Goal: Task Accomplishment & Management: Manage account settings

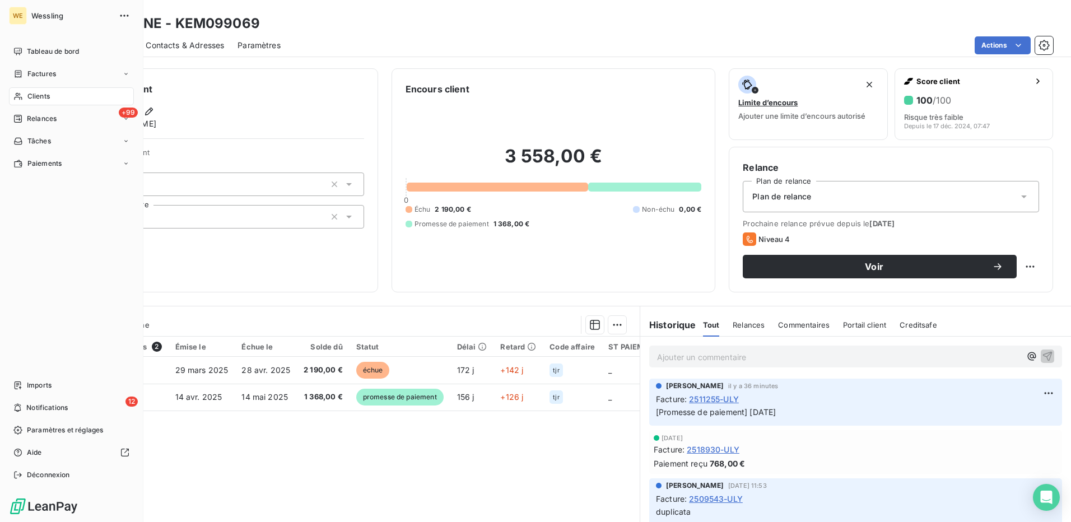
drag, startPoint x: 45, startPoint y: 101, endPoint x: 107, endPoint y: 102, distance: 62.2
click at [46, 101] on span "Clients" at bounding box center [38, 96] width 22 height 10
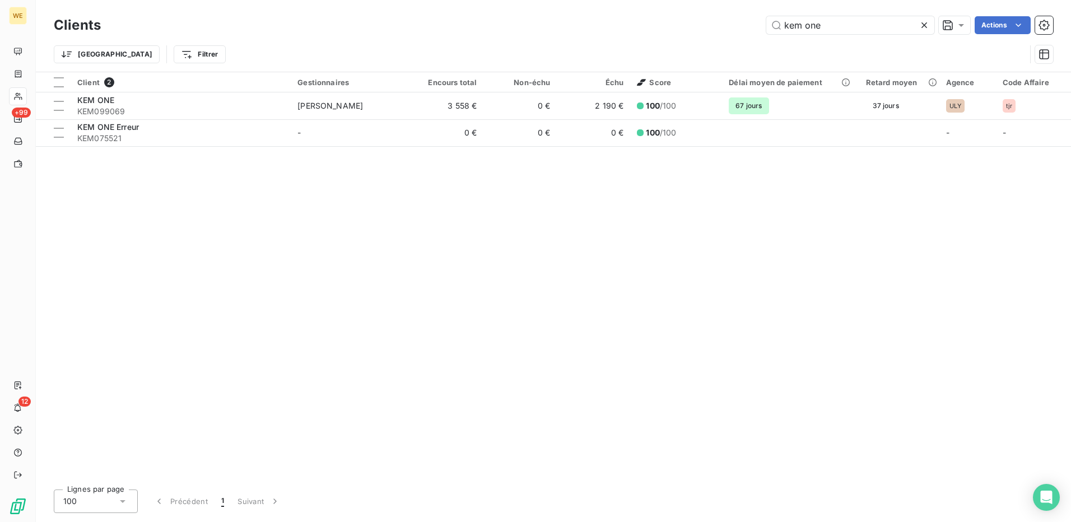
drag, startPoint x: 840, startPoint y: 21, endPoint x: 699, endPoint y: 32, distance: 141.0
click at [699, 32] on div "kem one Actions" at bounding box center [583, 25] width 939 height 18
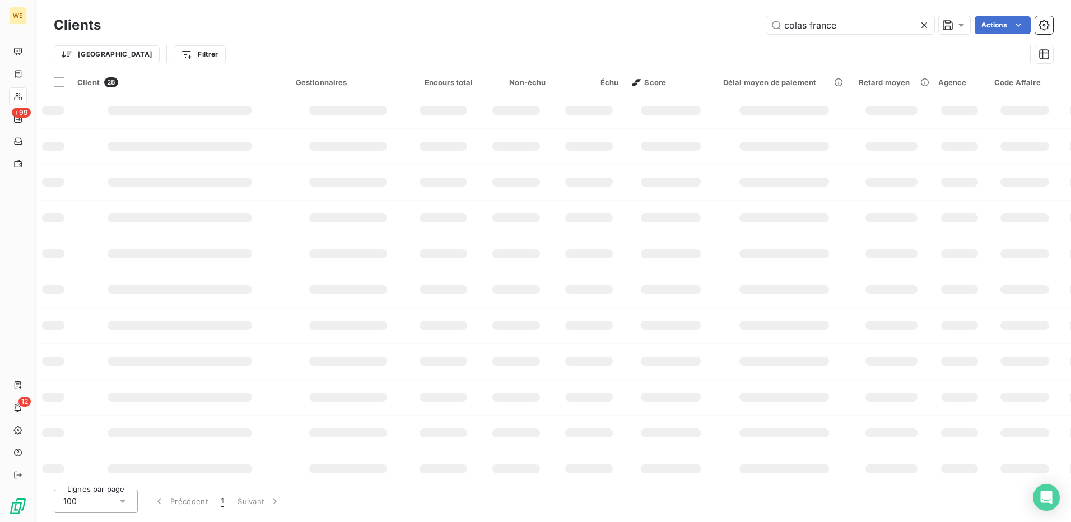
type input "colas france"
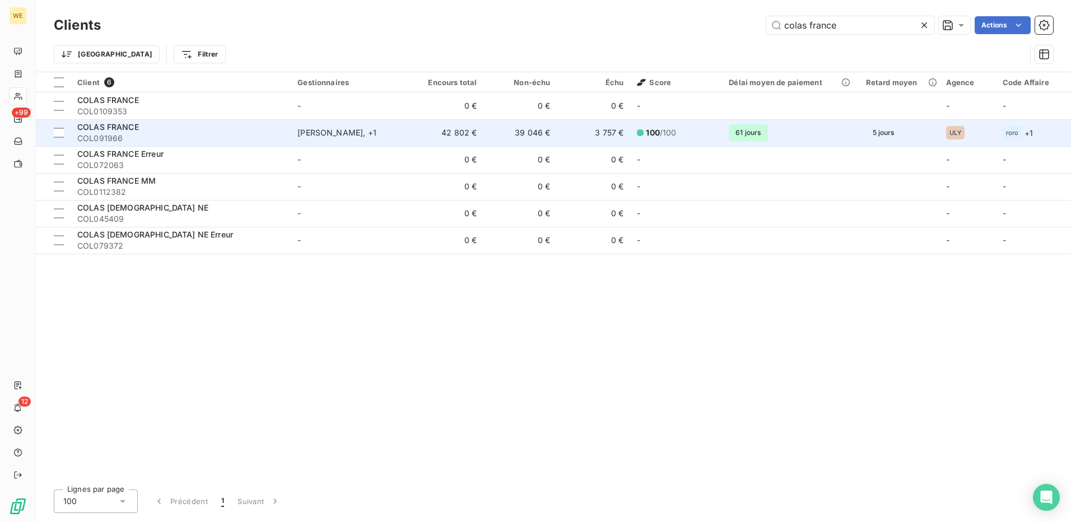
click at [209, 130] on div "COLAS FRANCE" at bounding box center [180, 127] width 207 height 11
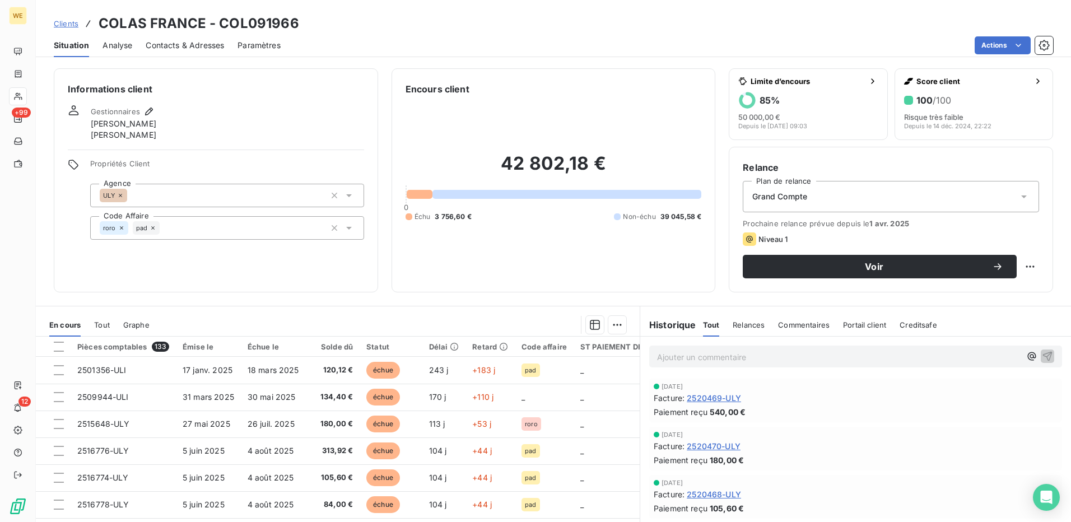
click at [749, 353] on p "Ajouter un commentaire ﻿" at bounding box center [839, 357] width 364 height 14
click at [683, 357] on p "Ajouter un commentaire ﻿" at bounding box center [839, 357] width 364 height 14
click at [737, 356] on p "2501356-" at bounding box center [839, 356] width 364 height 13
click at [870, 354] on p "2501356-9044-2515648-6774-76-78-8092" at bounding box center [839, 356] width 364 height 13
click at [836, 353] on p "2501356-9044-2515648-6774-76-78-8092" at bounding box center [839, 356] width 364 height 13
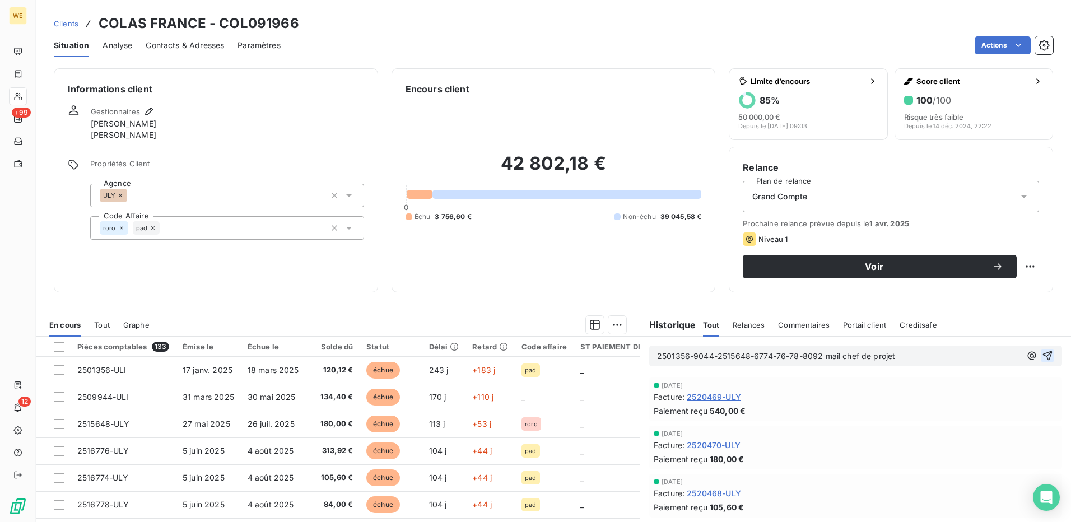
click at [1042, 355] on icon "button" at bounding box center [1047, 355] width 11 height 11
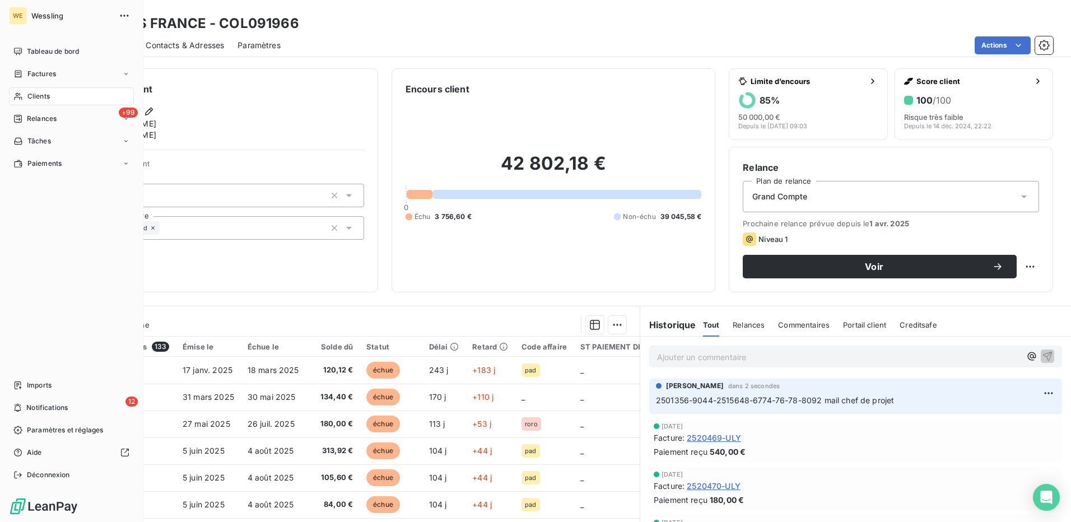
click at [34, 95] on span "Clients" at bounding box center [38, 96] width 22 height 10
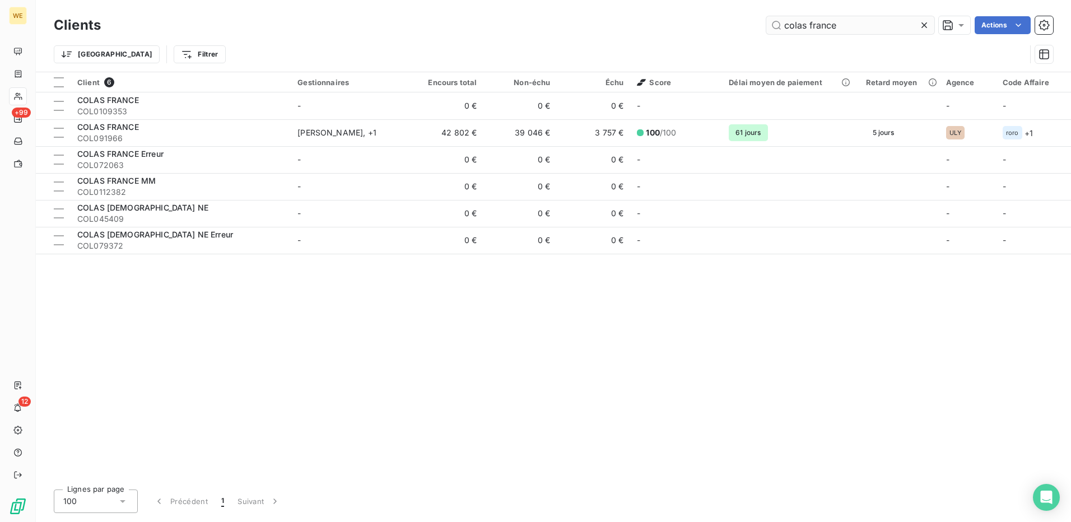
click at [778, 30] on input "colas france" at bounding box center [850, 25] width 168 height 18
drag, startPoint x: 779, startPoint y: 29, endPoint x: 823, endPoint y: 20, distance: 45.1
click at [821, 20] on input "colas france" at bounding box center [850, 25] width 168 height 18
drag, startPoint x: 850, startPoint y: 21, endPoint x: 782, endPoint y: 38, distance: 70.5
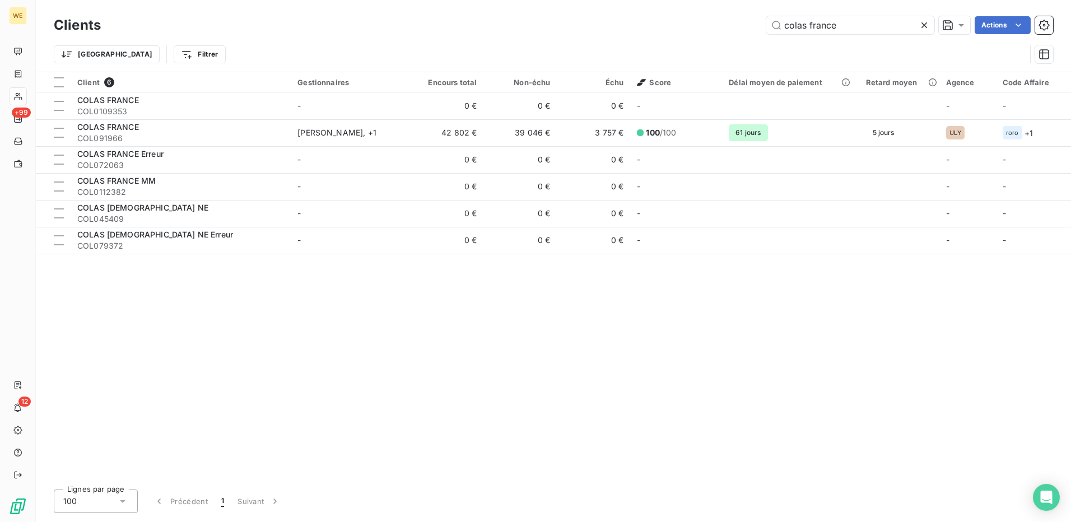
click at [663, 45] on div "Clients colas france Actions Trier Filtrer" at bounding box center [553, 42] width 999 height 58
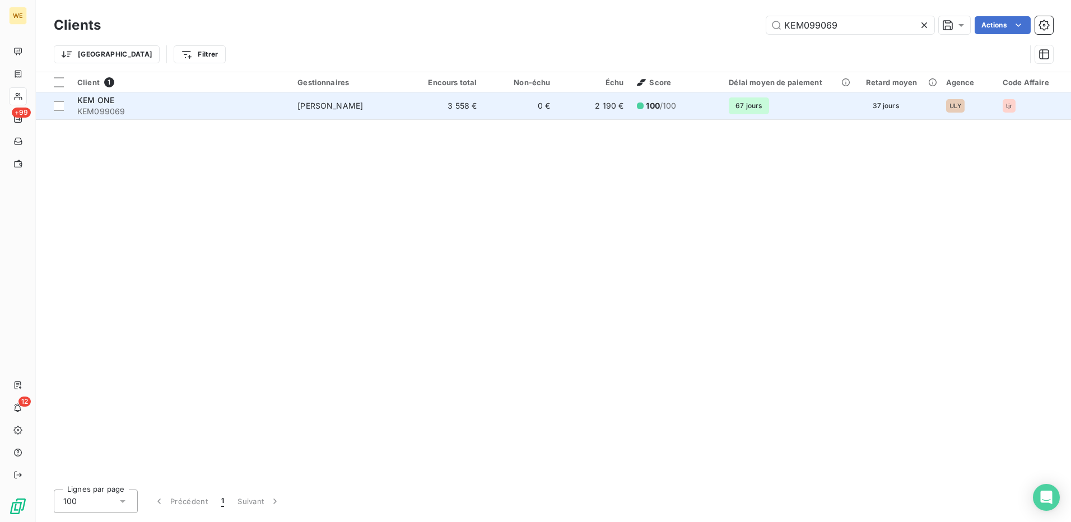
type input "KEM099069"
click at [157, 106] on span "KEM099069" at bounding box center [180, 111] width 207 height 11
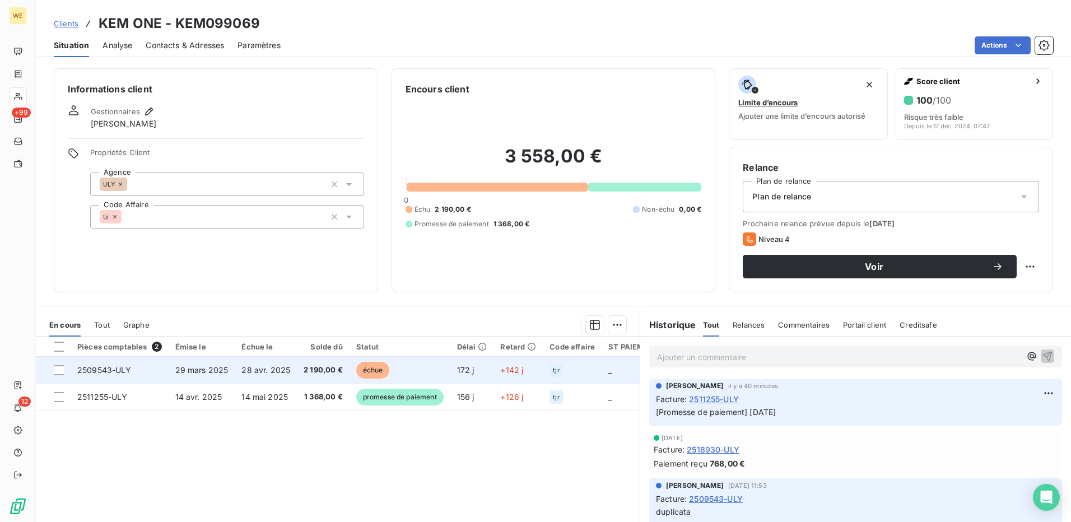
click at [184, 370] on span "29 mars 2025" at bounding box center [201, 370] width 53 height 10
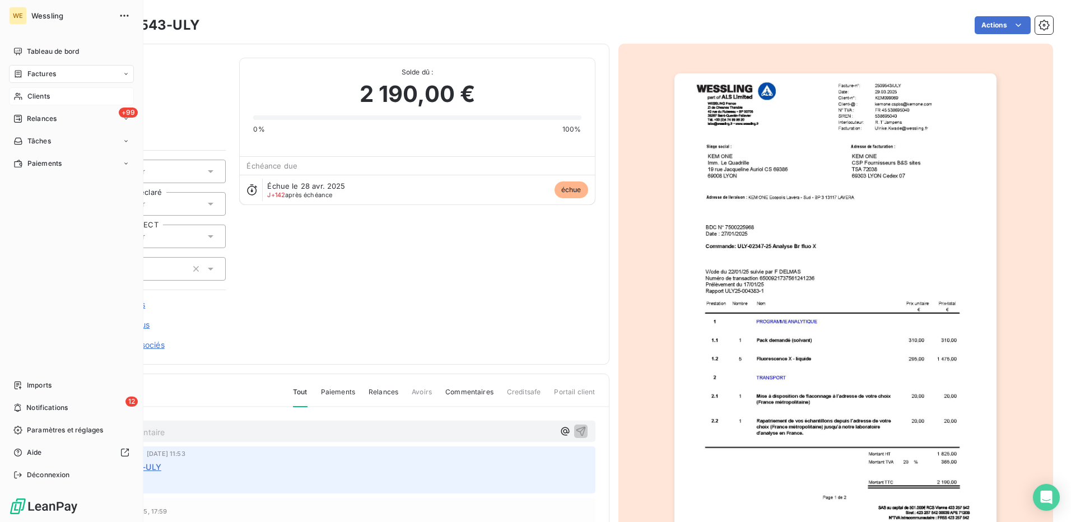
click at [34, 96] on span "Clients" at bounding box center [38, 96] width 22 height 10
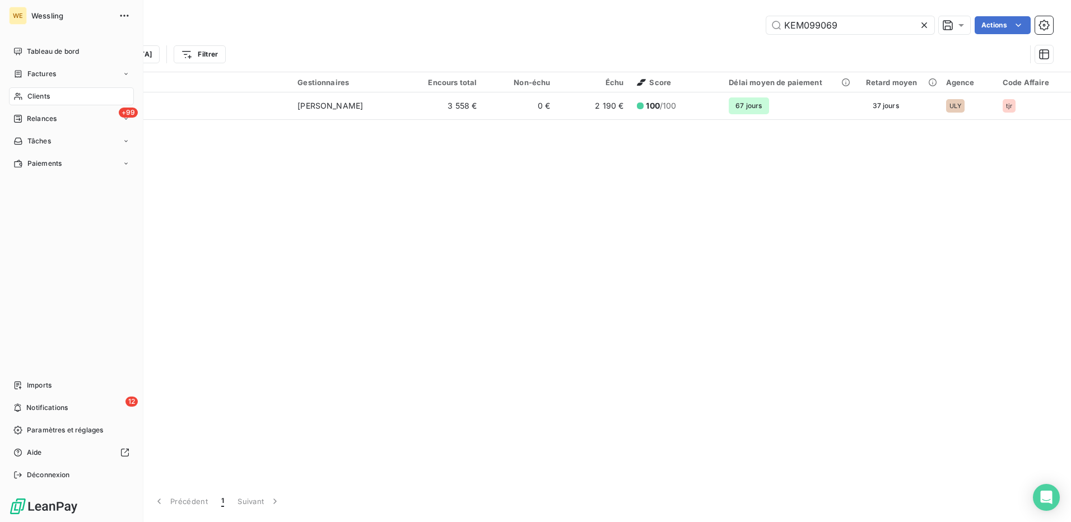
click at [58, 94] on div "Clients" at bounding box center [71, 96] width 125 height 18
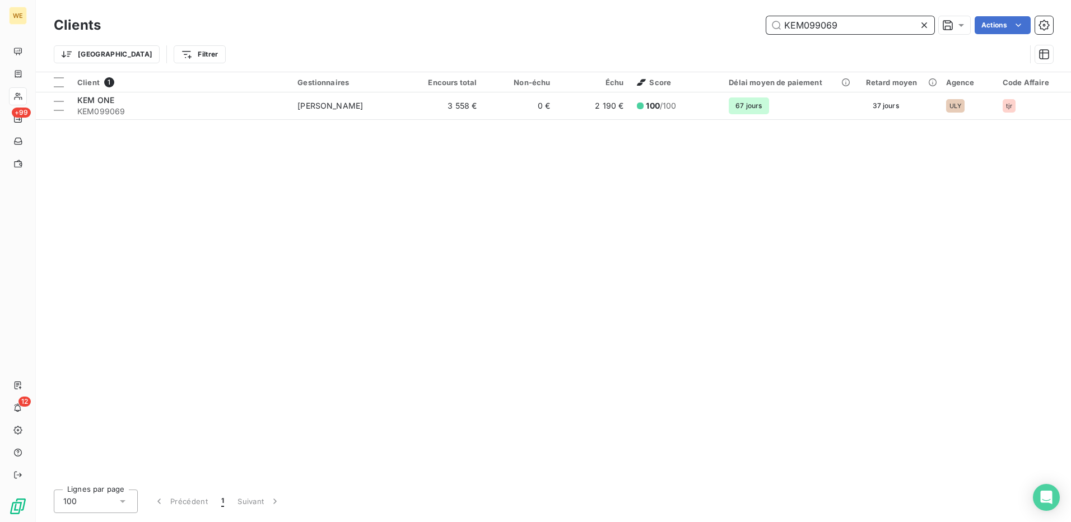
click at [809, 31] on input "KEM099069" at bounding box center [850, 25] width 168 height 18
paste input "ISP070323"
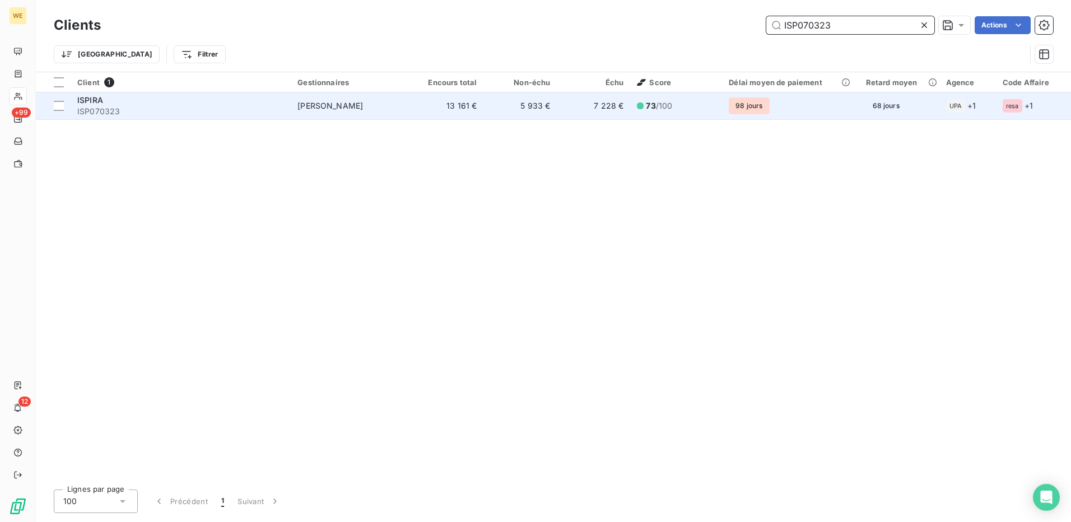
type input "ISP070323"
click at [151, 105] on div "ISPIRA ISP070323" at bounding box center [180, 106] width 207 height 22
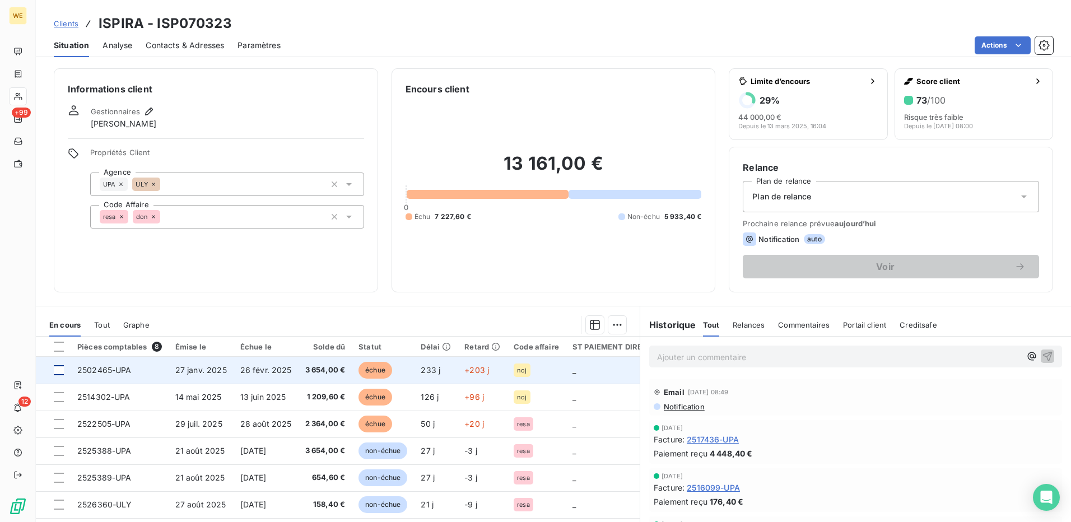
click at [60, 370] on div at bounding box center [59, 370] width 10 height 10
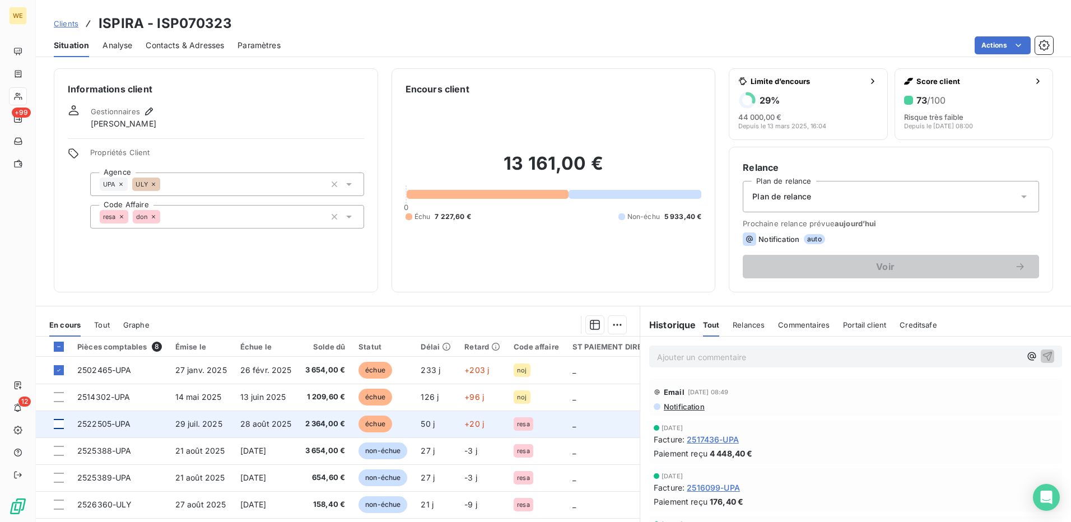
click at [59, 425] on div at bounding box center [59, 424] width 10 height 10
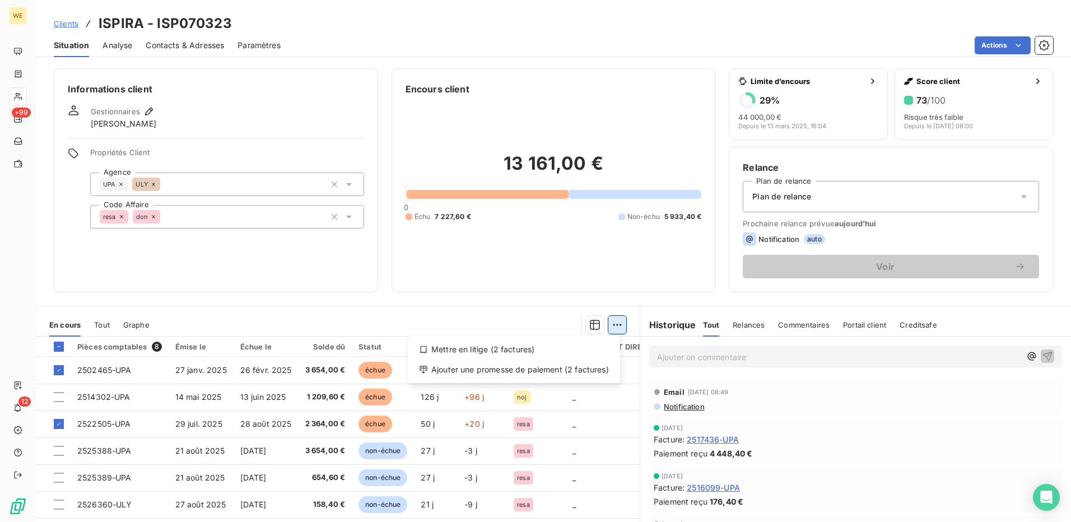
click at [608, 325] on html "WE +99 12 Clients ISPIRA - ISP070323 Situation Analyse Contacts & Adresses Para…" at bounding box center [535, 261] width 1071 height 522
click at [599, 369] on div "Ajouter une promesse de paiement (2 factures)" at bounding box center [513, 370] width 203 height 18
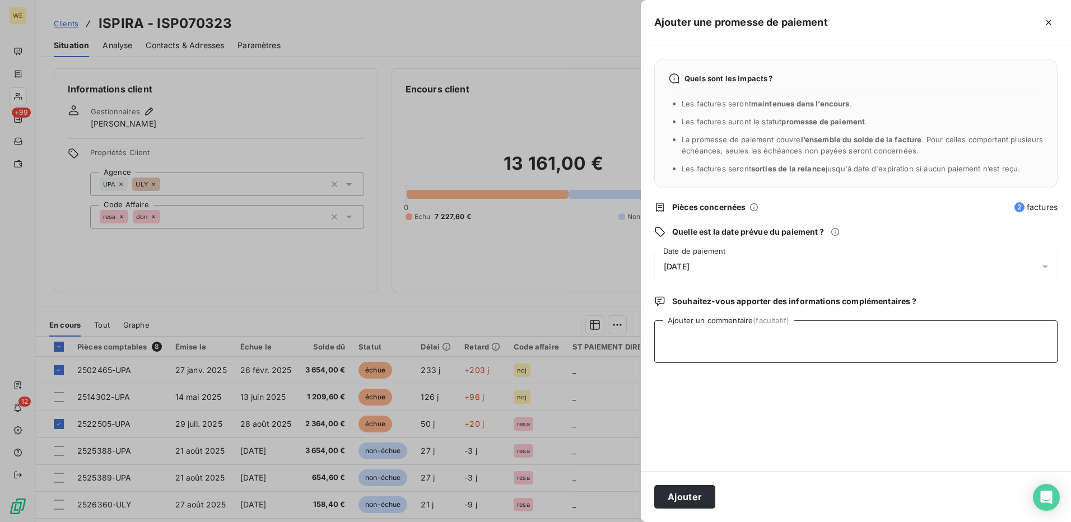
click at [705, 336] on textarea "Ajouter un commentaire (facultatif)" at bounding box center [855, 341] width 403 height 43
type textarea "[DATE]"
click at [768, 265] on div "[DATE]" at bounding box center [855, 266] width 403 height 31
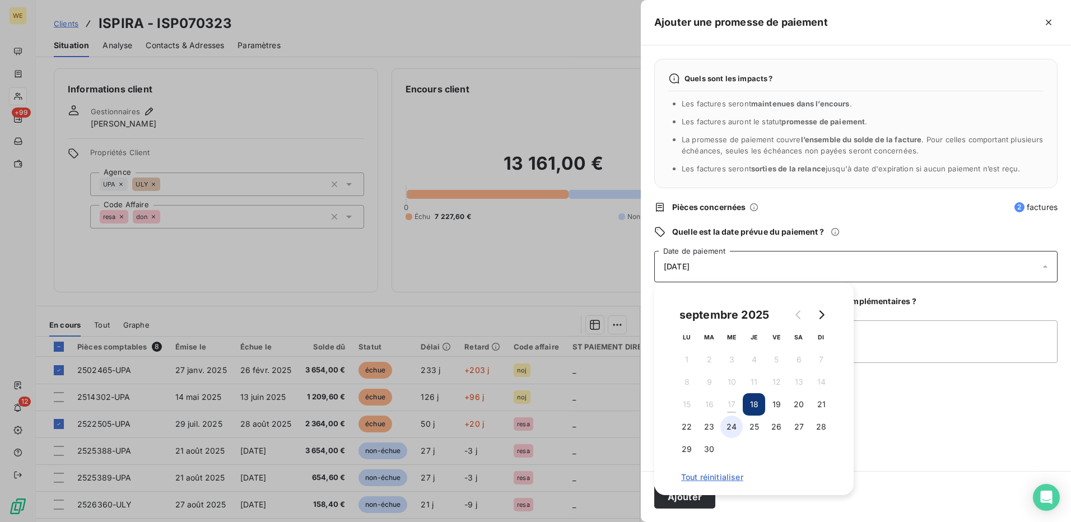
click at [729, 424] on button "24" at bounding box center [731, 427] width 22 height 22
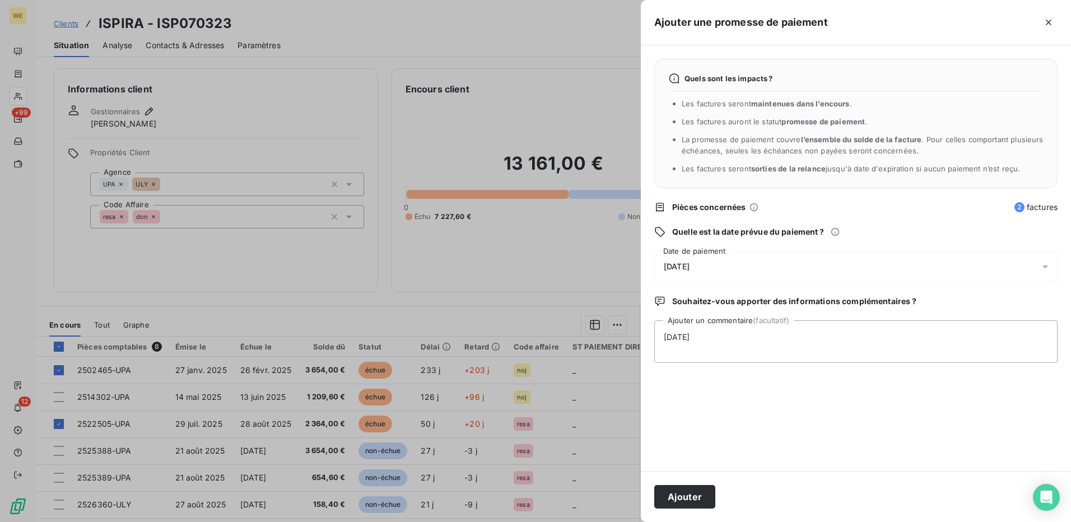
click at [901, 407] on div "Quels sont les impacts ? Les factures seront maintenues dans l’encours . Les fa…" at bounding box center [856, 258] width 430 height 426
click at [670, 497] on button "Ajouter" at bounding box center [684, 497] width 61 height 24
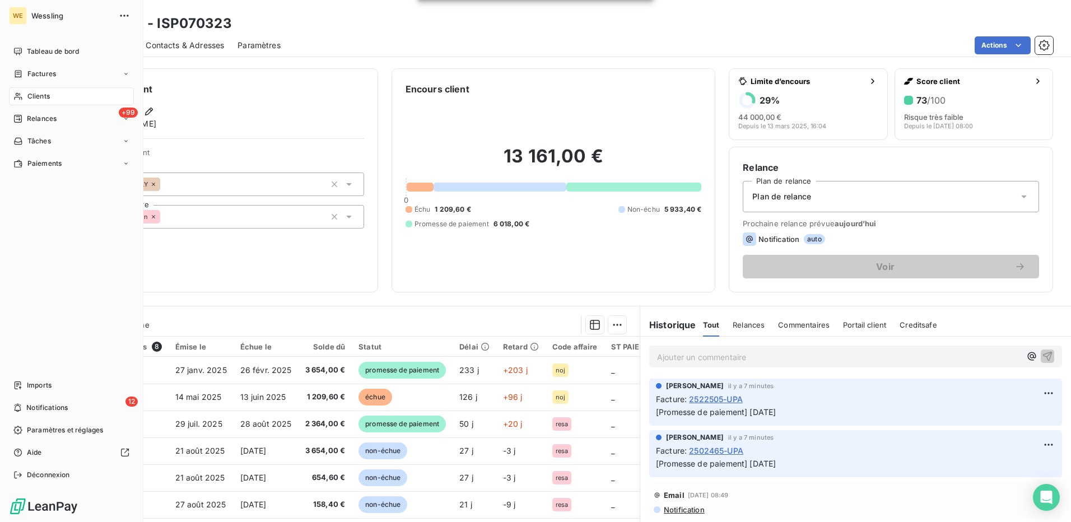
click at [35, 100] on span "Clients" at bounding box center [38, 96] width 22 height 10
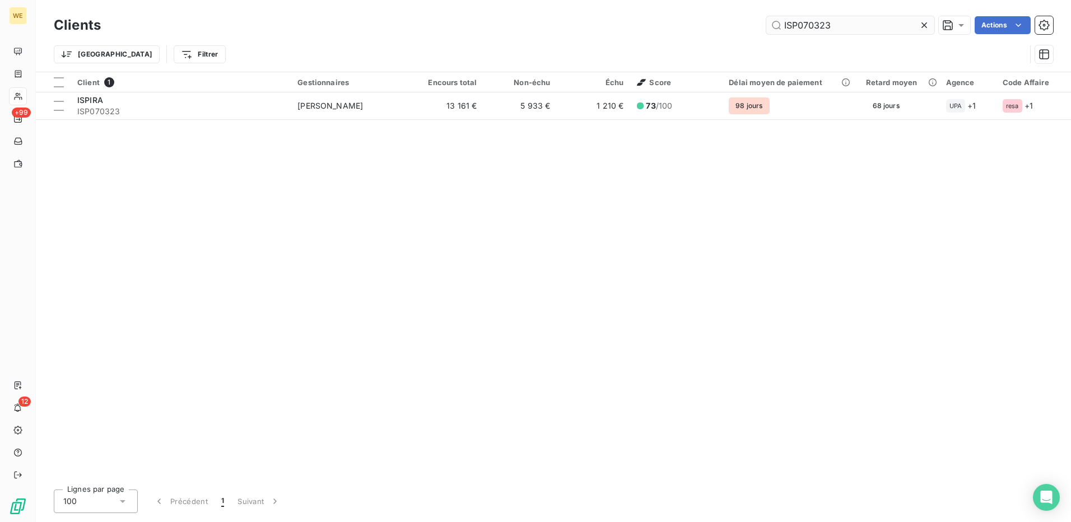
click at [818, 22] on input "ISP070323" at bounding box center [850, 25] width 168 height 18
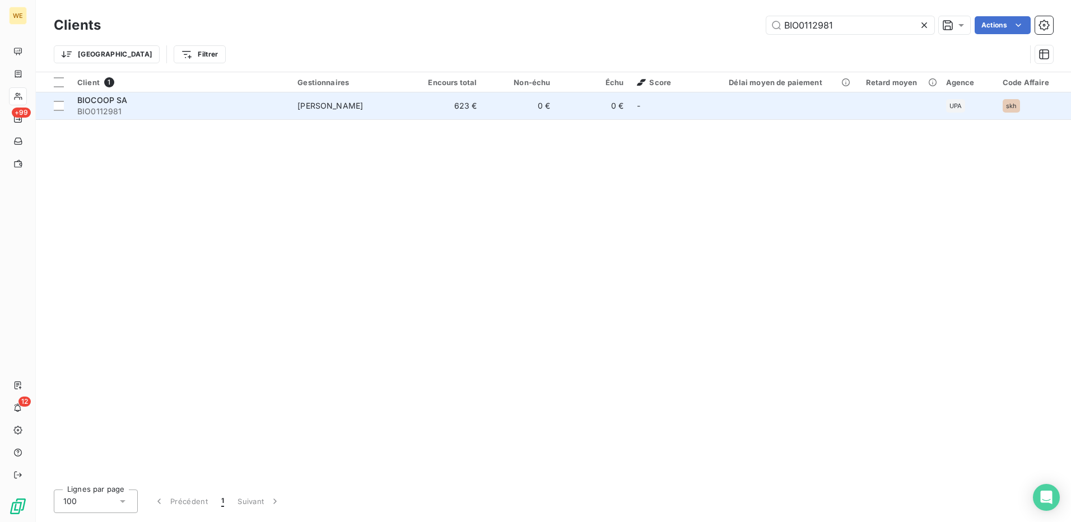
type input "BIO0112981"
click at [190, 106] on span "BIO0112981" at bounding box center [180, 111] width 207 height 11
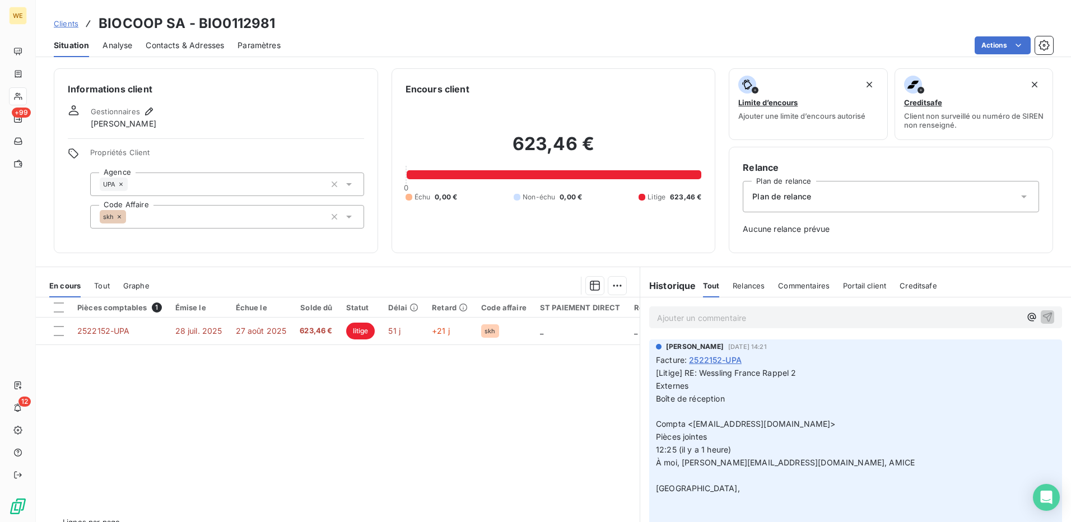
click at [763, 322] on p "Ajouter un commentaire ﻿" at bounding box center [839, 318] width 364 height 14
click at [616, 286] on html "WE +99 12 Clients BIOCOOP SA - BIO0112981 Situation Analyse Contacts & Adresses…" at bounding box center [535, 261] width 1071 height 522
click at [246, 332] on html "WE +99 12 Clients BIOCOOP SA - BIO0112981 Situation Analyse Contacts & Adresses…" at bounding box center [535, 261] width 1071 height 522
click at [246, 332] on span "27 août 2025" at bounding box center [261, 331] width 51 height 10
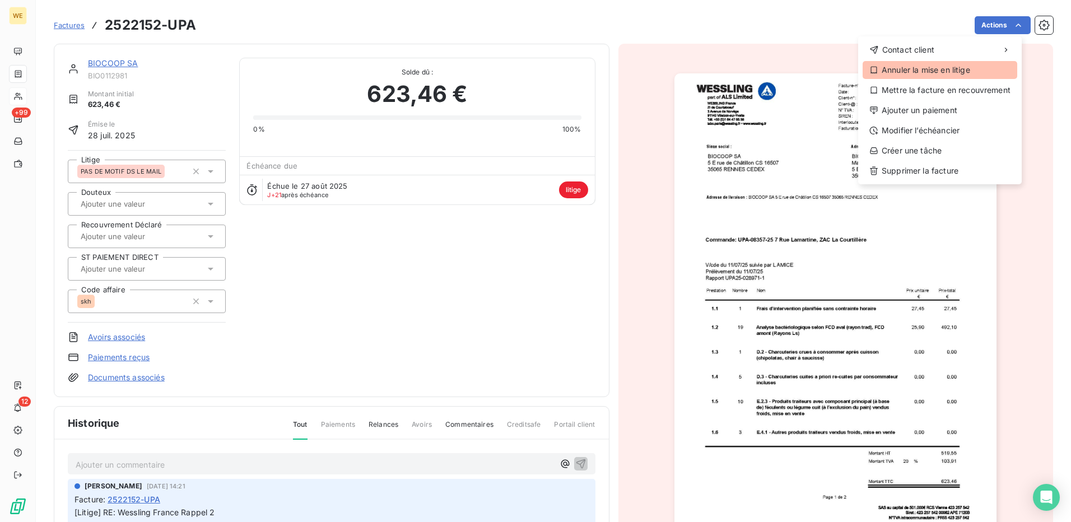
click at [952, 72] on div "Annuler la mise en litige" at bounding box center [940, 70] width 155 height 18
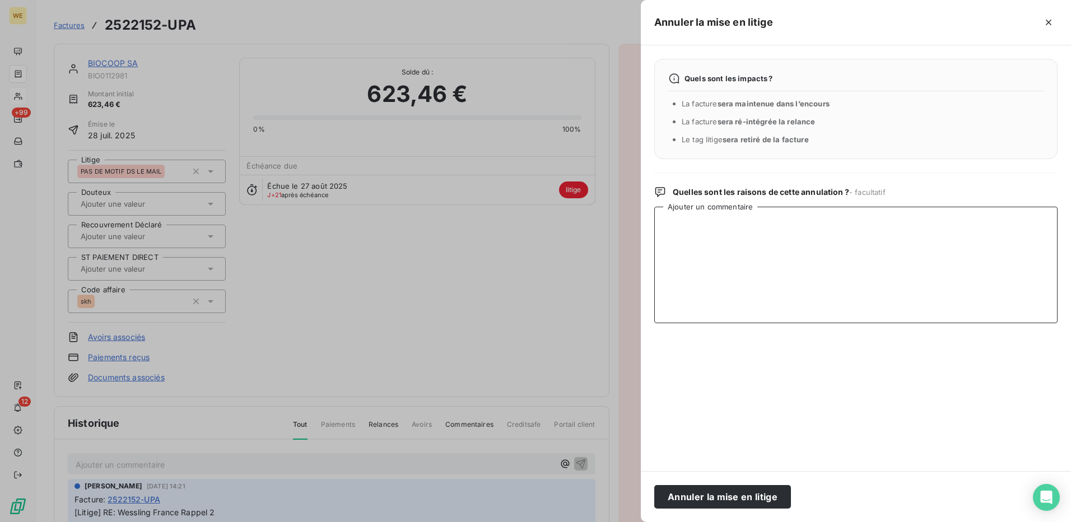
click at [687, 227] on textarea "Ajouter un commentaire" at bounding box center [855, 265] width 403 height 117
paste textarea "[PERSON_NAME]<[EMAIL_ADDRESS][DOMAIN_NAME]> ​ Comptabilité clients [PERSON_NAME…"
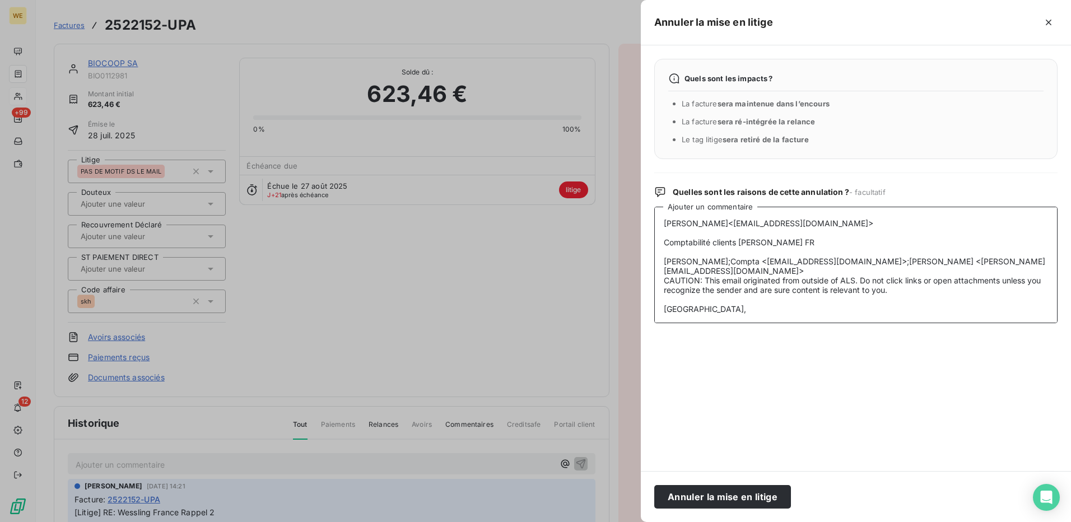
scroll to position [136, 0]
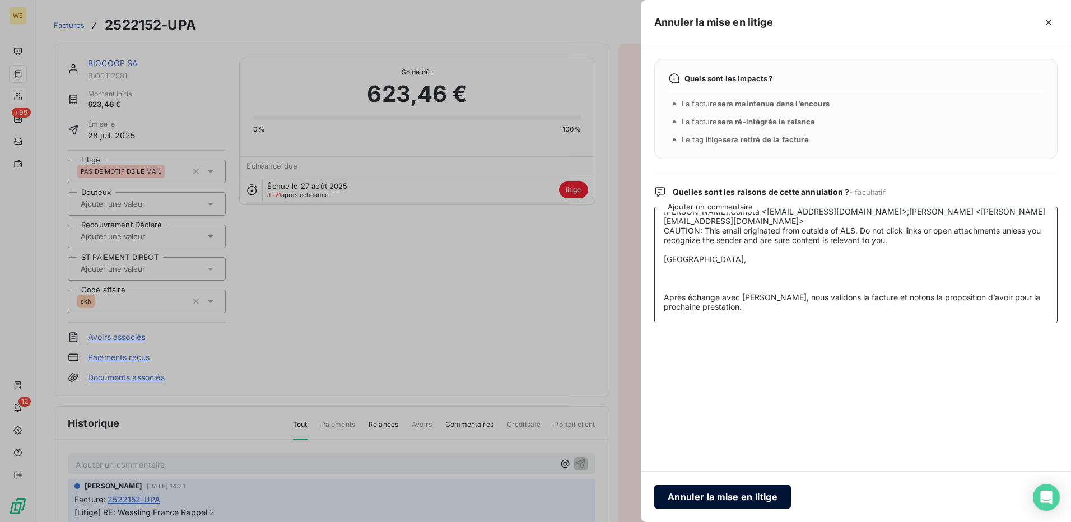
type textarea "[PERSON_NAME]<[EMAIL_ADDRESS][DOMAIN_NAME]> ​ Comptabilité clients [PERSON_NAME…"
click at [696, 499] on button "Annuler la mise en litige" at bounding box center [722, 497] width 137 height 24
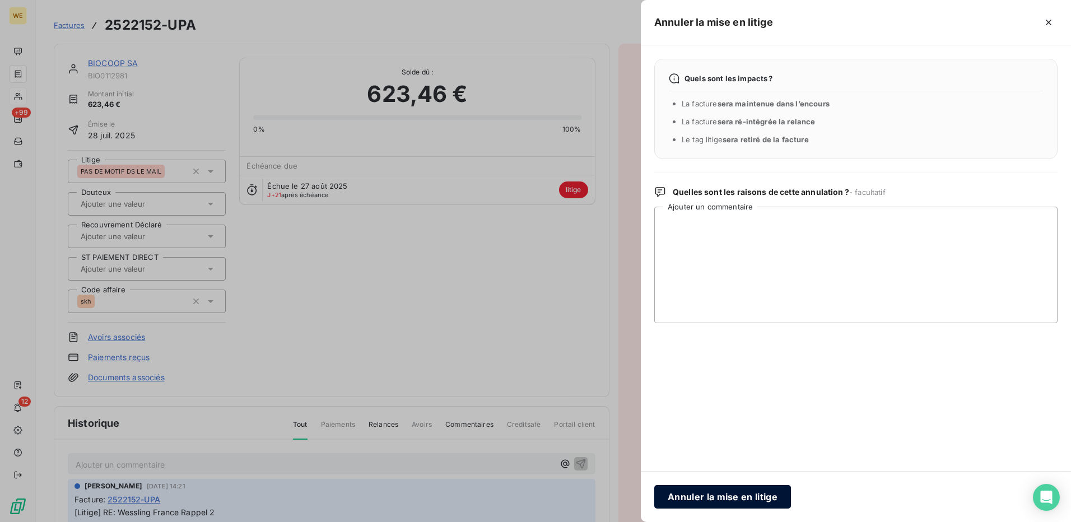
scroll to position [0, 0]
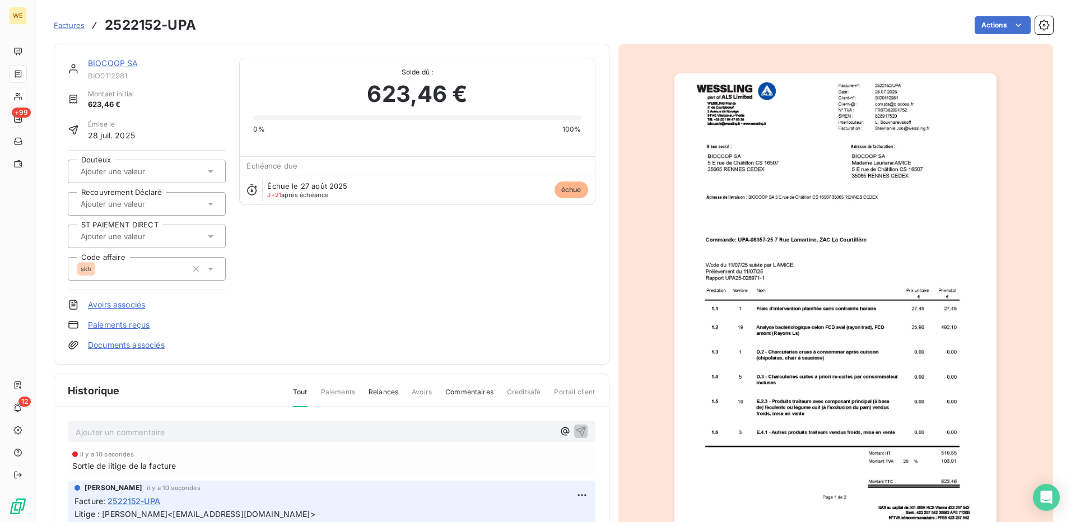
click at [428, 298] on div "BIOCOOP SA BIO0112981 Montant initial 623,46 € Émise le [DATE] Douteux Recouvre…" at bounding box center [332, 204] width 528 height 293
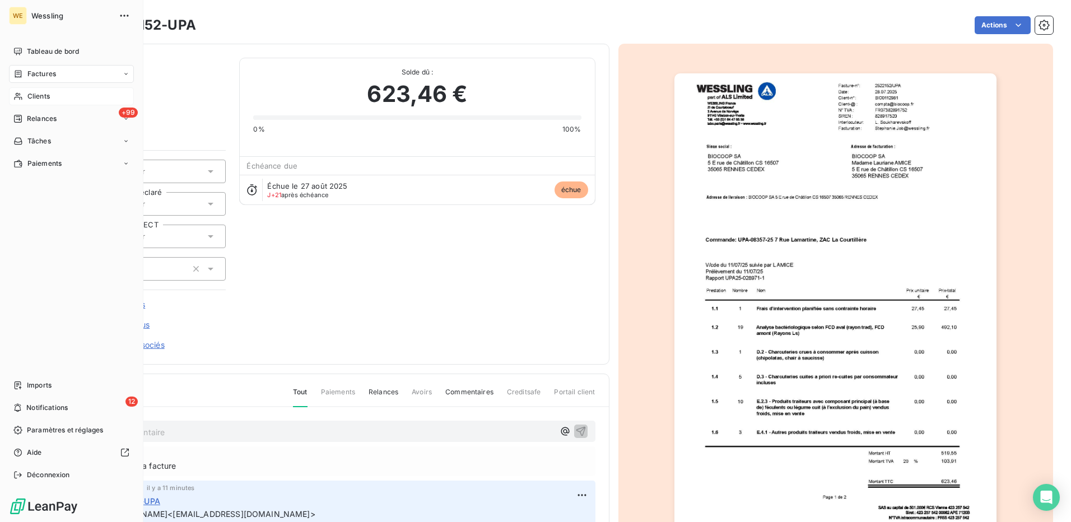
click at [38, 74] on span "Factures" at bounding box center [41, 74] width 29 height 10
click at [41, 95] on span "Clients" at bounding box center [38, 96] width 22 height 10
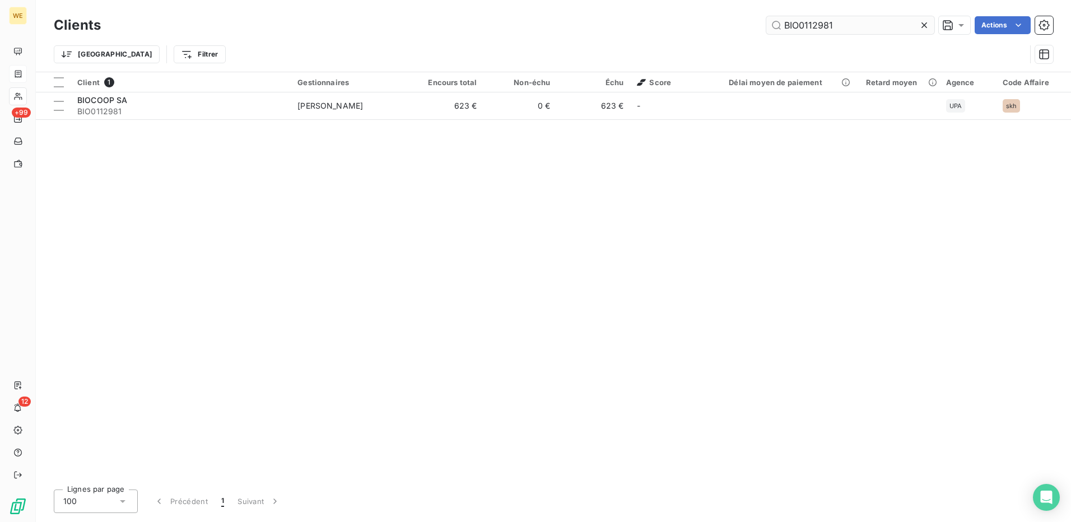
click at [820, 27] on input "BIO0112981" at bounding box center [850, 25] width 168 height 18
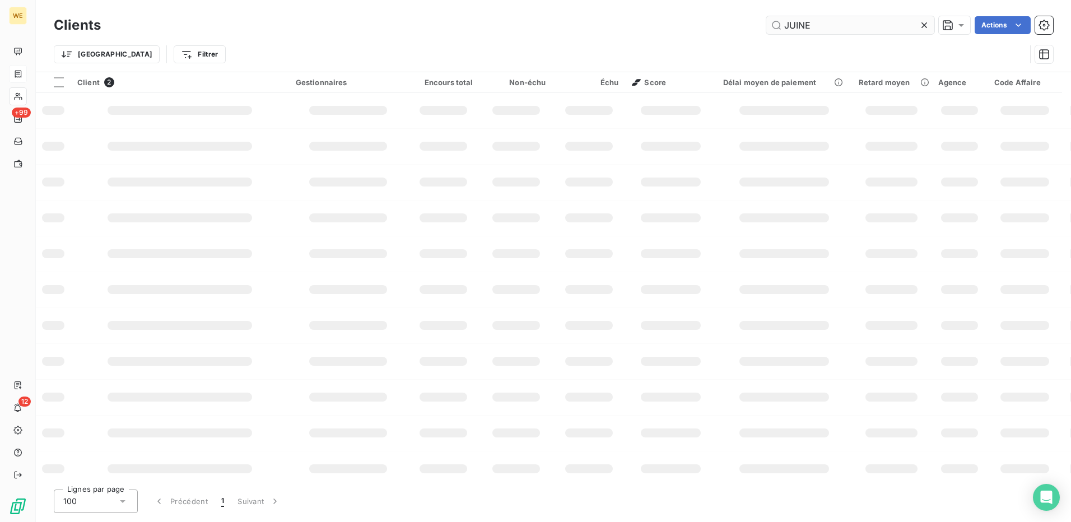
type input "JUINE"
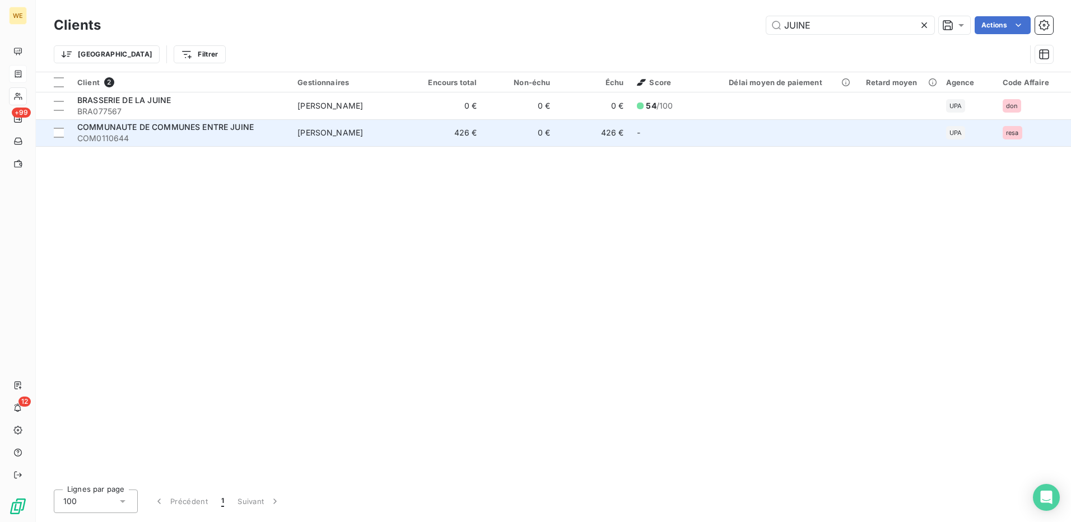
click at [168, 131] on span "COMMUNAUTE DE COMMUNES ENTRE JUINE" at bounding box center [165, 127] width 176 height 10
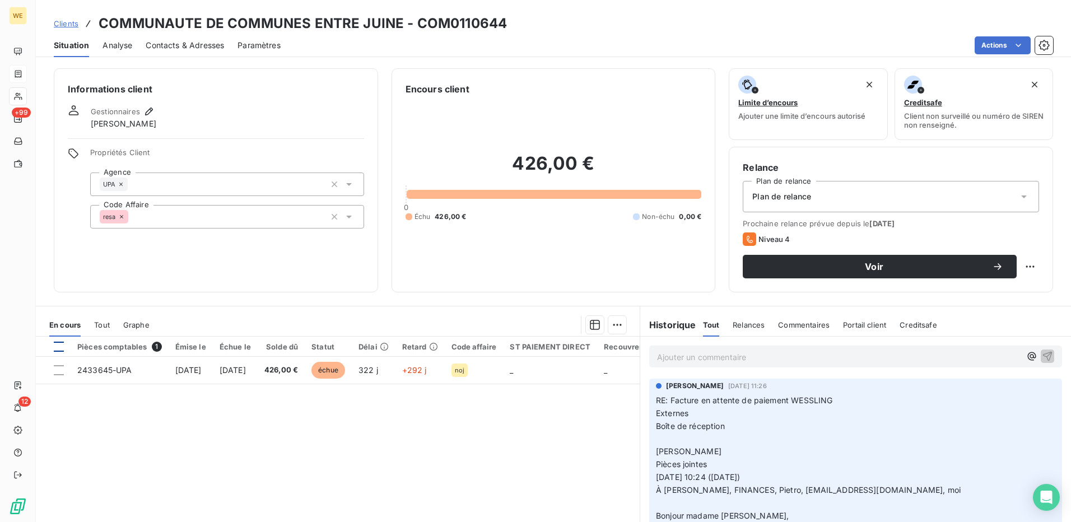
click at [61, 346] on div at bounding box center [59, 347] width 10 height 10
click at [612, 325] on html "WE +99 12 Clients COMMUNAUTE DE COMMUNES ENTRE JUINE - COM0110644 Situation Ana…" at bounding box center [535, 261] width 1071 height 522
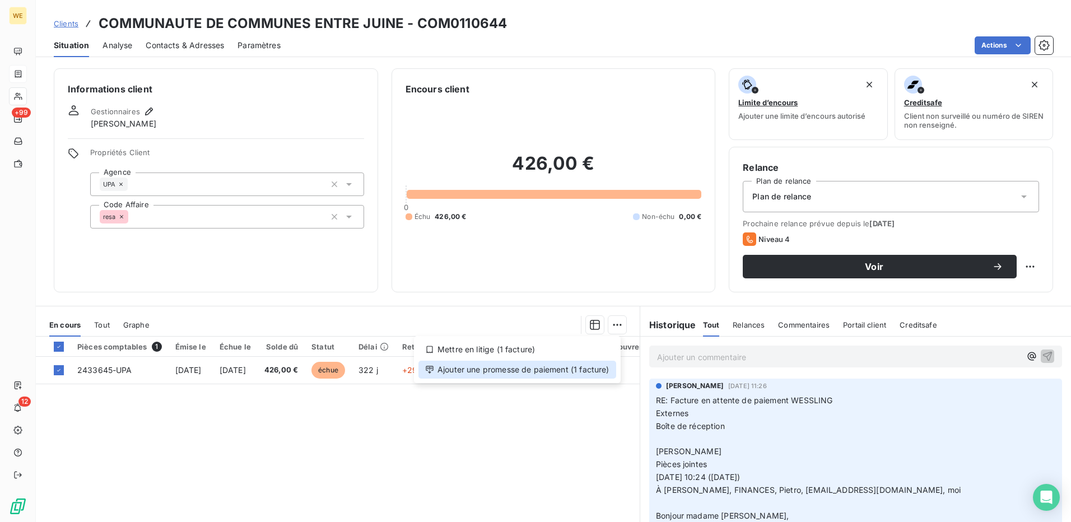
click at [584, 369] on div "Ajouter une promesse de paiement (1 facture)" at bounding box center [517, 370] width 198 height 18
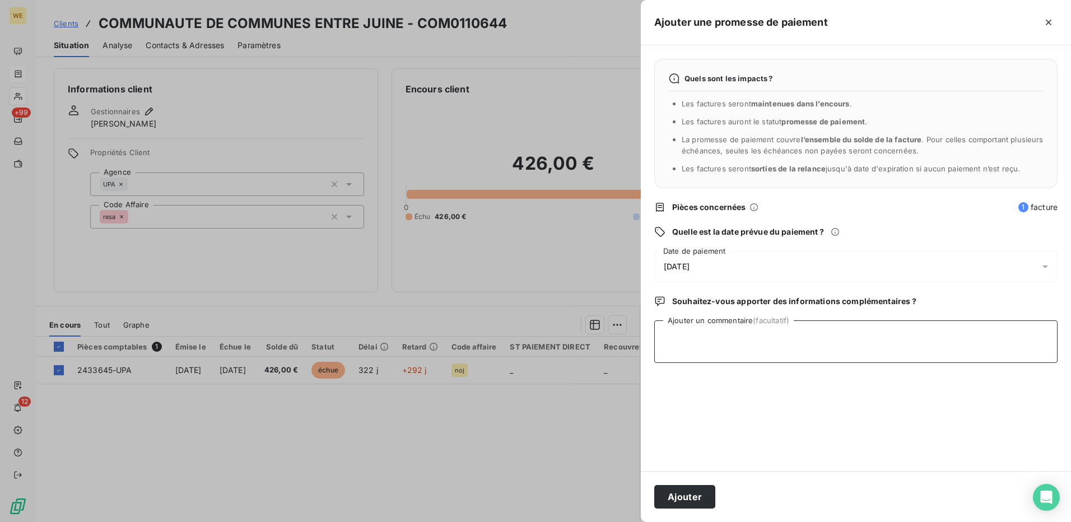
click at [698, 337] on textarea "Ajouter un commentaire (facultatif)" at bounding box center [855, 341] width 403 height 43
paste textarea "FINANCES ENTRE JUINE ET RENARDE<[EMAIL_ADDRESS][DOMAIN_NAME]> ​[PERSON_NAME] <[…"
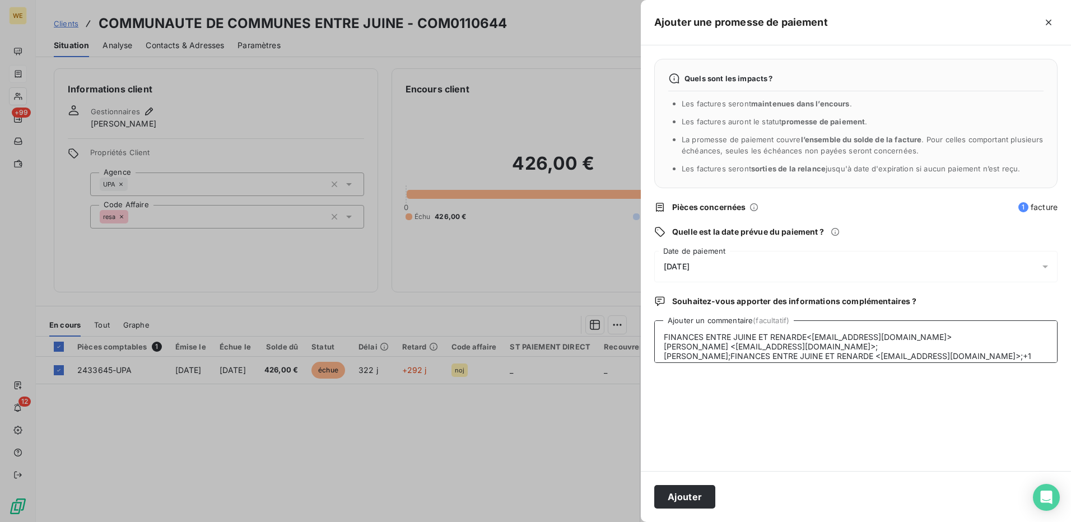
scroll to position [246, 0]
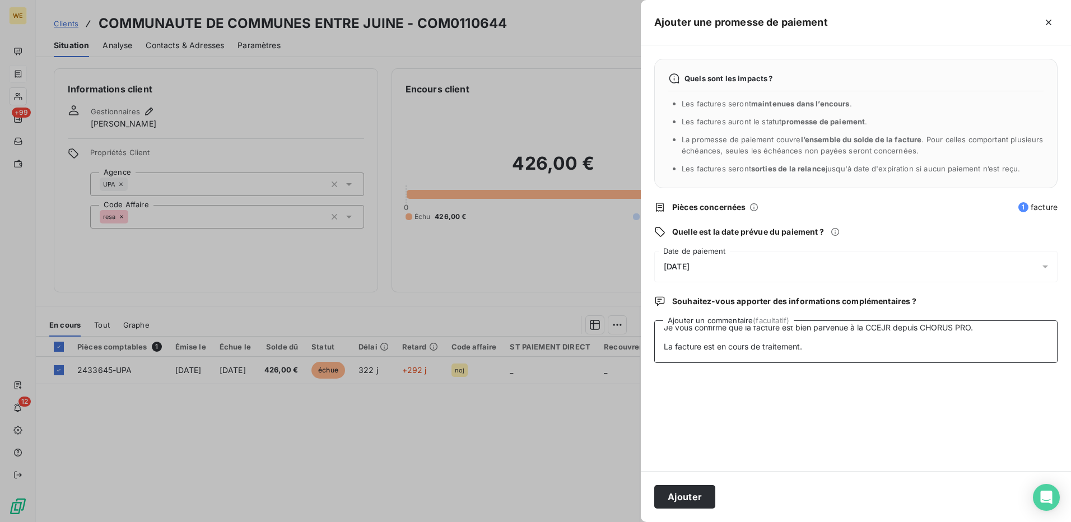
type textarea "FINANCES ENTRE JUINE ET RENARDE<[EMAIL_ADDRESS][DOMAIN_NAME]> ​[PERSON_NAME] <[…"
click at [689, 263] on span "[DATE]" at bounding box center [677, 266] width 26 height 9
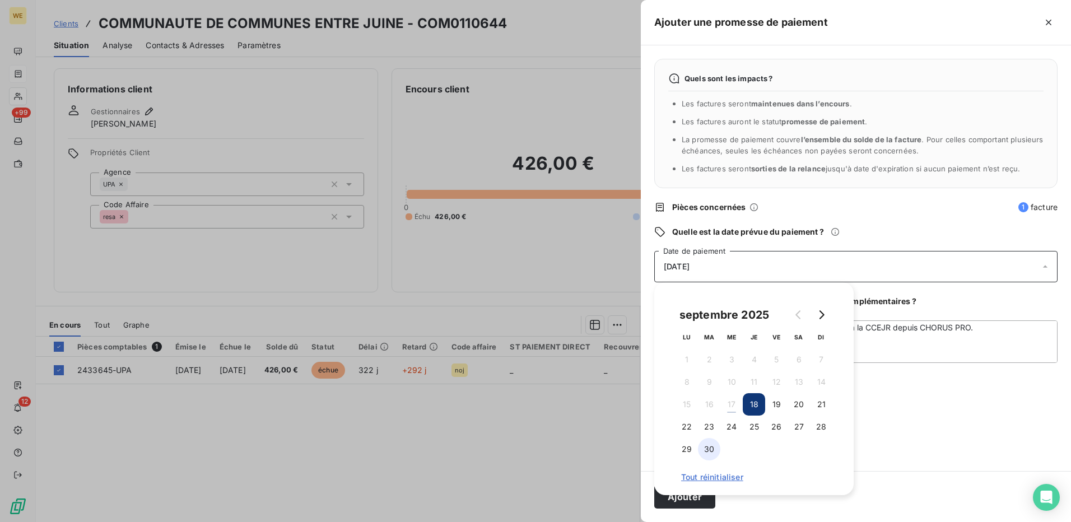
click at [709, 449] on button "30" at bounding box center [709, 449] width 22 height 22
click at [936, 395] on div "Quels sont les impacts ? Les factures seront maintenues dans l’encours . Les fa…" at bounding box center [856, 258] width 430 height 426
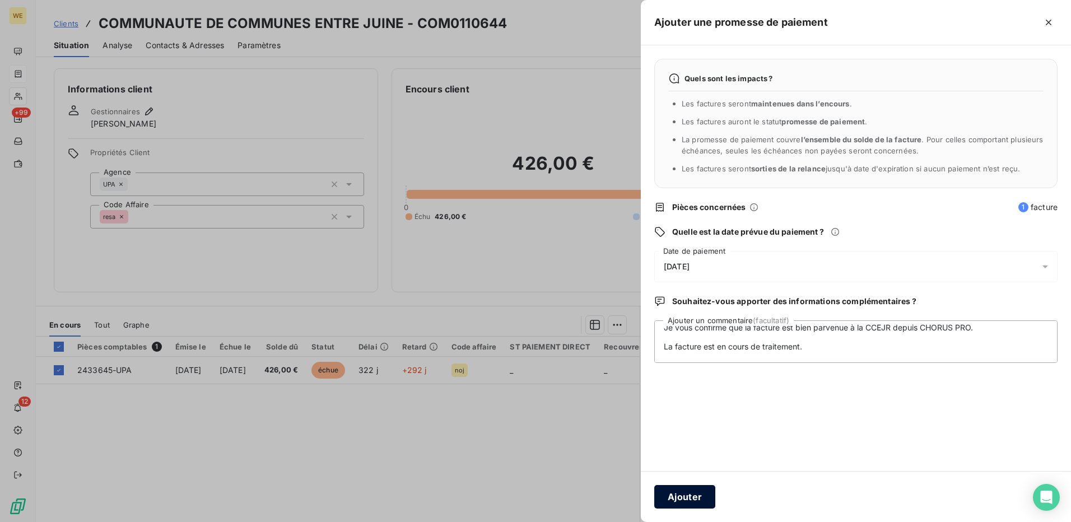
click at [681, 503] on button "Ajouter" at bounding box center [684, 497] width 61 height 24
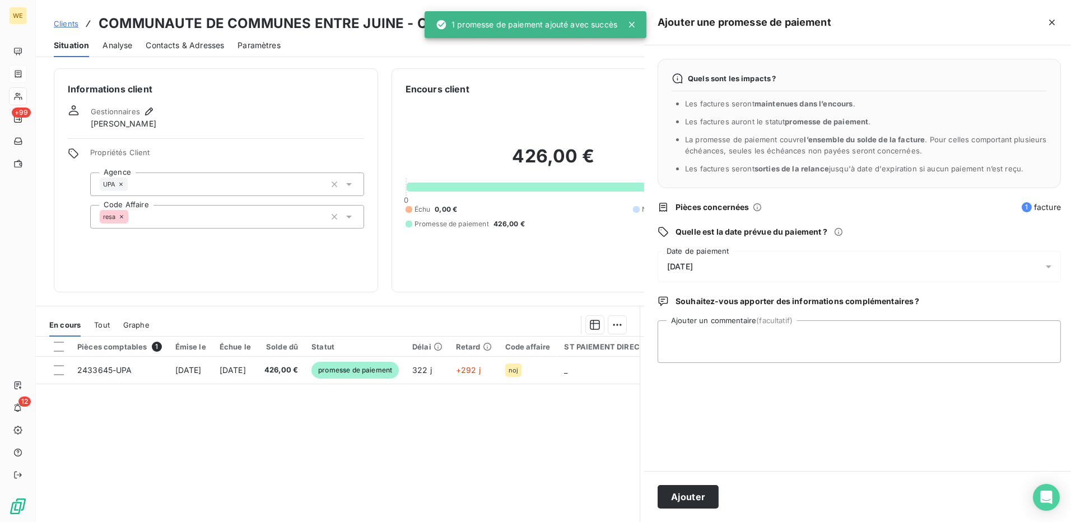
scroll to position [0, 0]
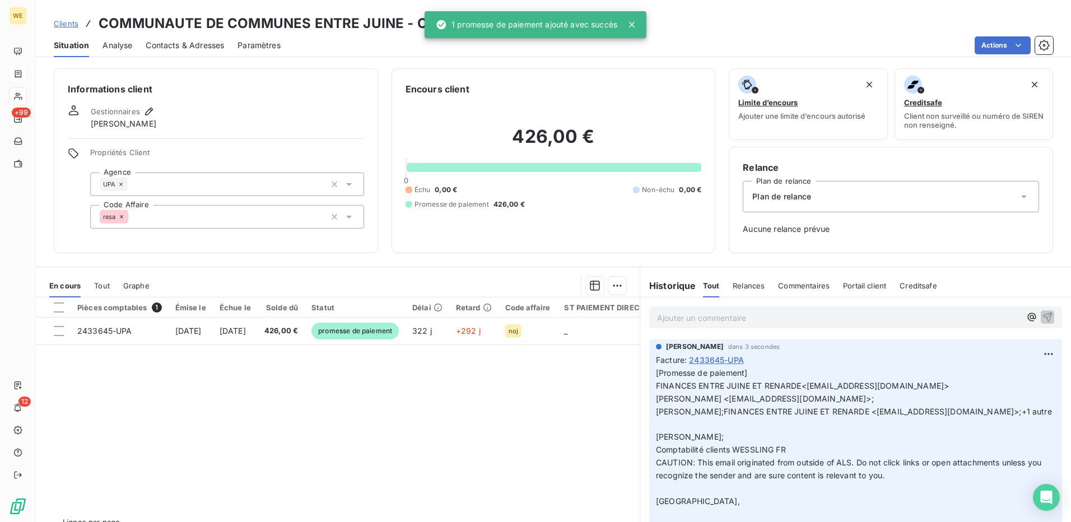
click at [265, 444] on div "Pièces comptables 1 Émise le Échue le Solde dû Statut Délai Retard Code affaire…" at bounding box center [338, 405] width 604 height 216
